Goal: Transaction & Acquisition: Book appointment/travel/reservation

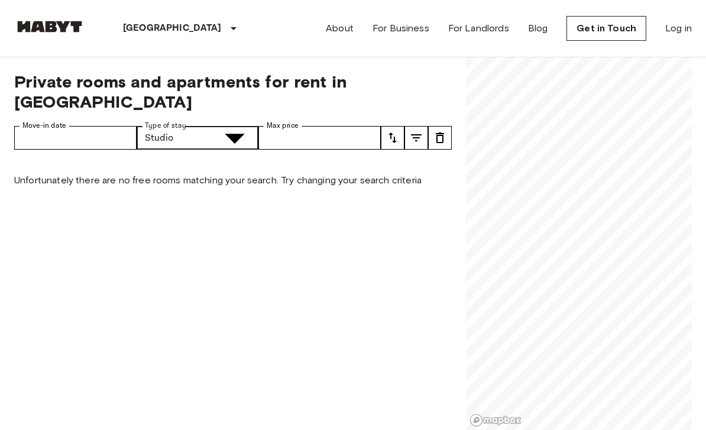
type input "**********"
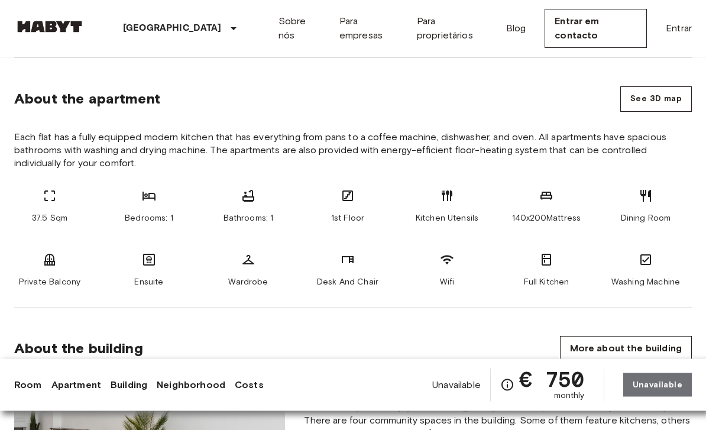
scroll to position [586, 0]
click at [509, 392] on icon "Check cost overview for full price breakdown. Please note that discounts apply …" at bounding box center [507, 385] width 14 height 14
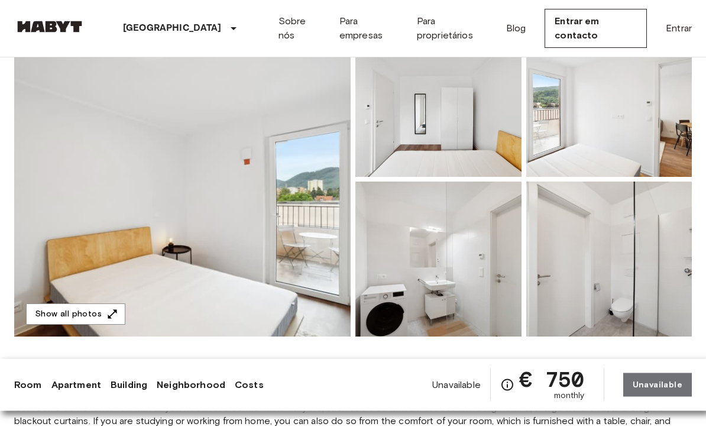
scroll to position [0, 0]
